Goal: Task Accomplishment & Management: Manage account settings

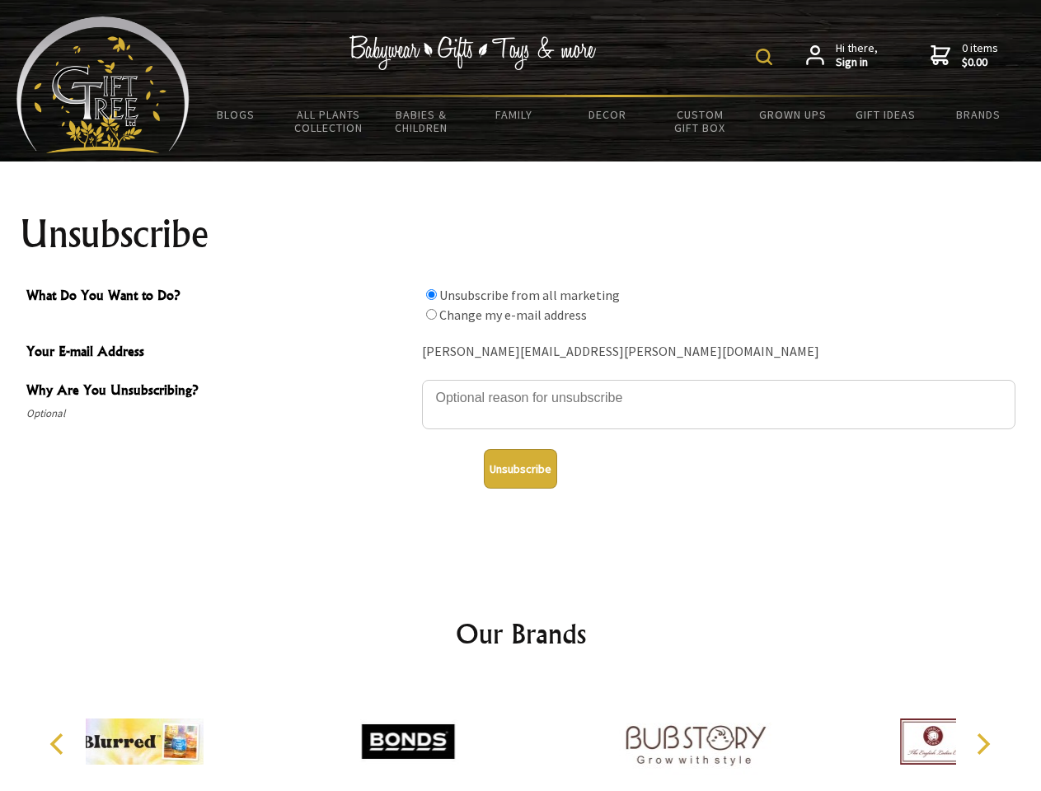
click at [766, 57] on img at bounding box center [764, 57] width 16 height 16
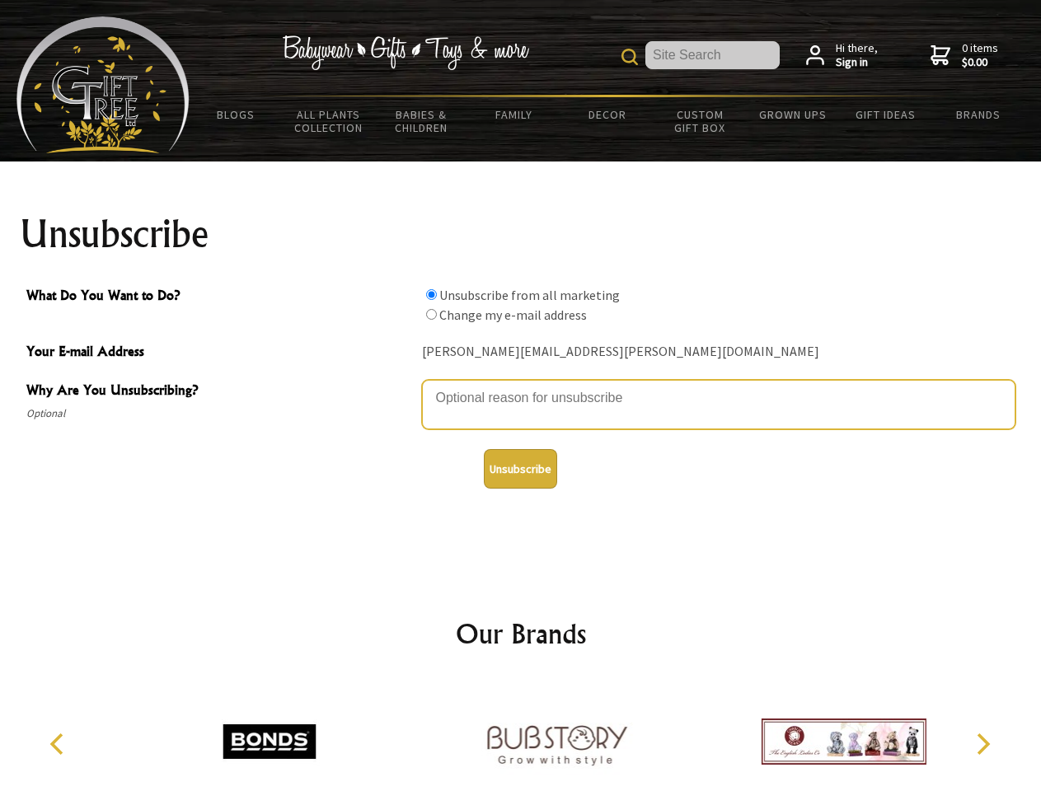
click at [521, 386] on textarea "Why Are You Unsubscribing?" at bounding box center [718, 404] width 593 height 49
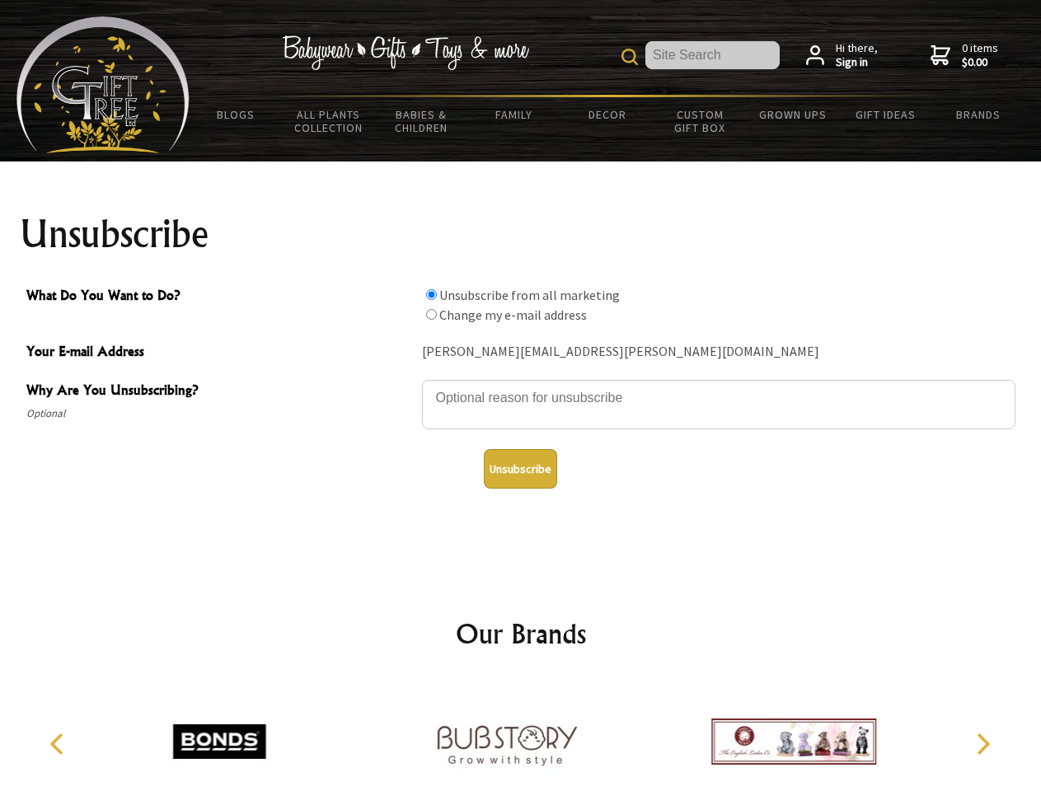
click at [431, 294] on input "What Do You Want to Do?" at bounding box center [431, 294] width 11 height 11
click at [431, 314] on input "What Do You Want to Do?" at bounding box center [431, 314] width 11 height 11
radio input "true"
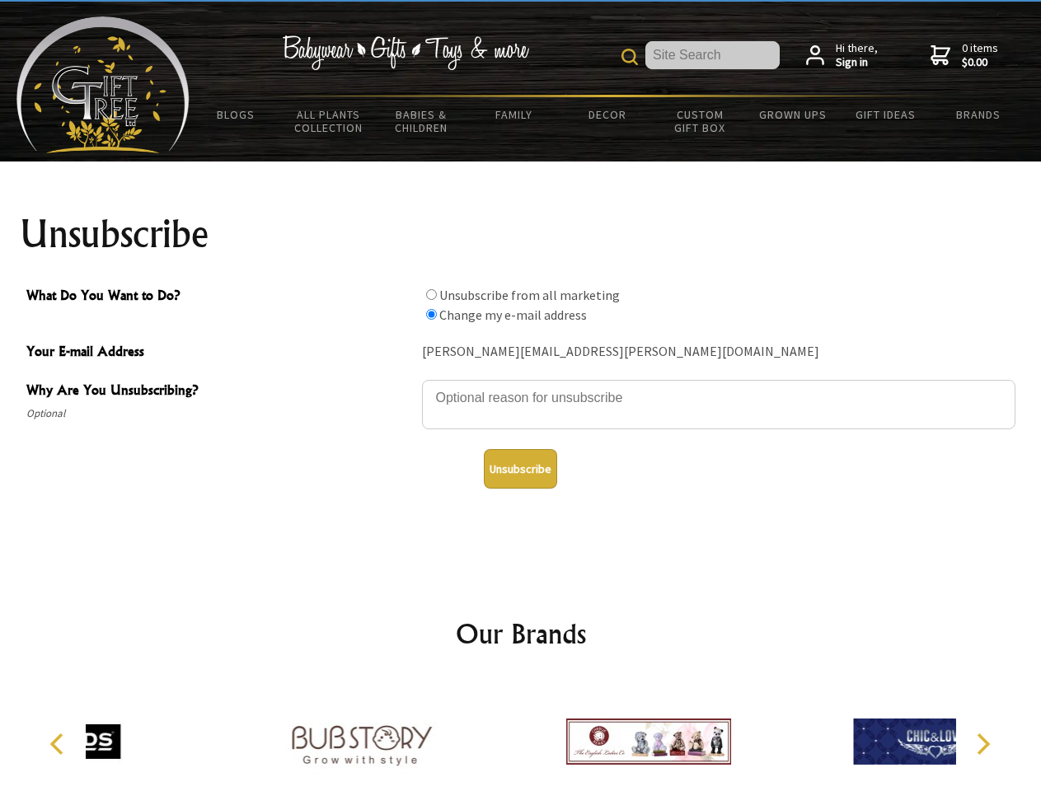
click at [520, 469] on button "Unsubscribe" at bounding box center [520, 469] width 73 height 40
click at [521, 735] on div at bounding box center [648, 744] width 287 height 129
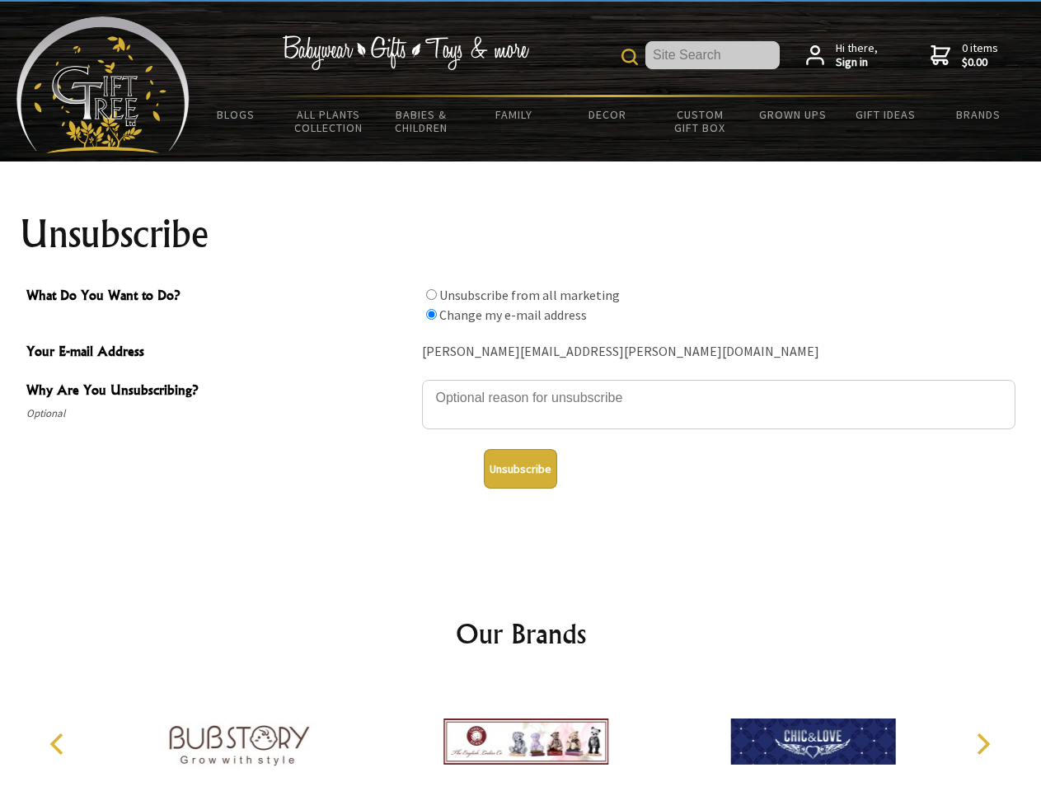
click at [59, 744] on icon "Previous" at bounding box center [58, 743] width 21 height 21
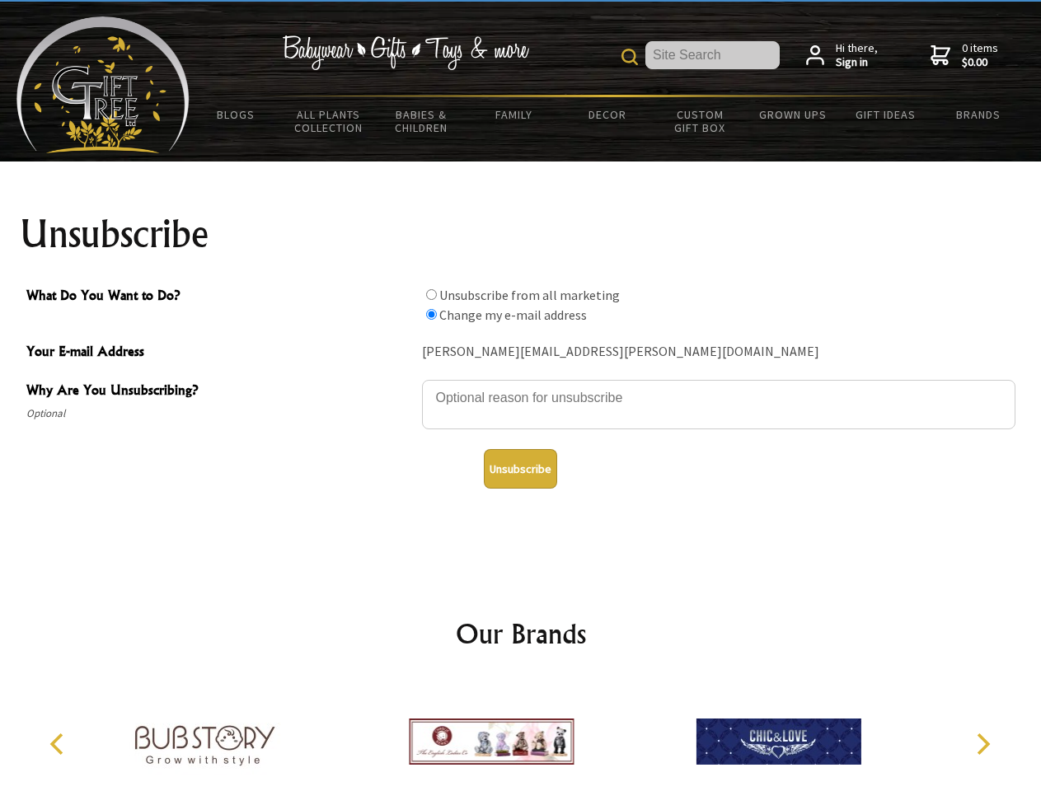
click at [982, 744] on icon "Next" at bounding box center [981, 743] width 21 height 21
